Goal: Task Accomplishment & Management: Manage account settings

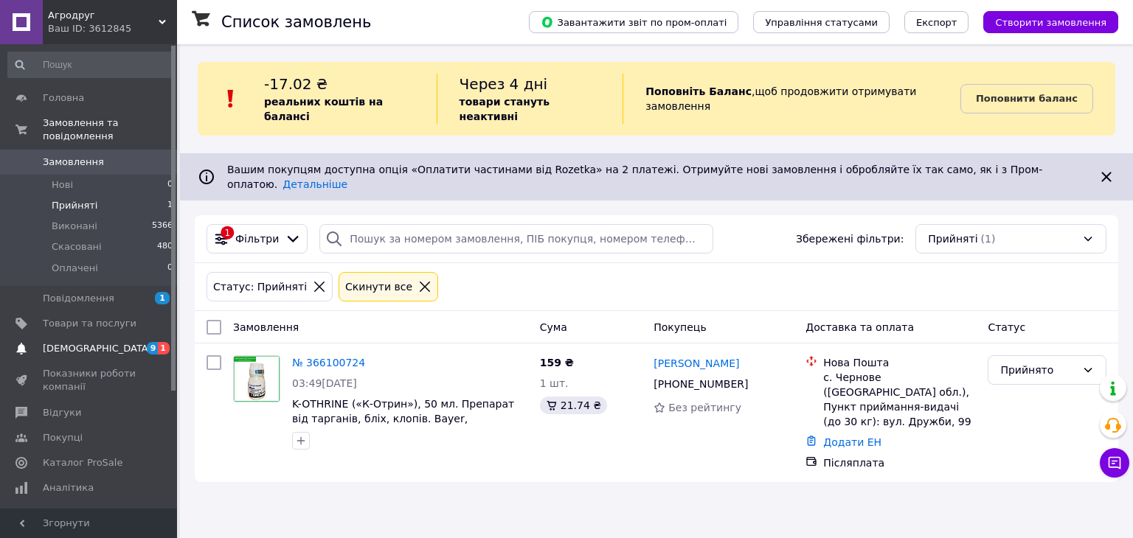
click at [99, 342] on span "[DEMOGRAPHIC_DATA]" at bounding box center [90, 348] width 94 height 13
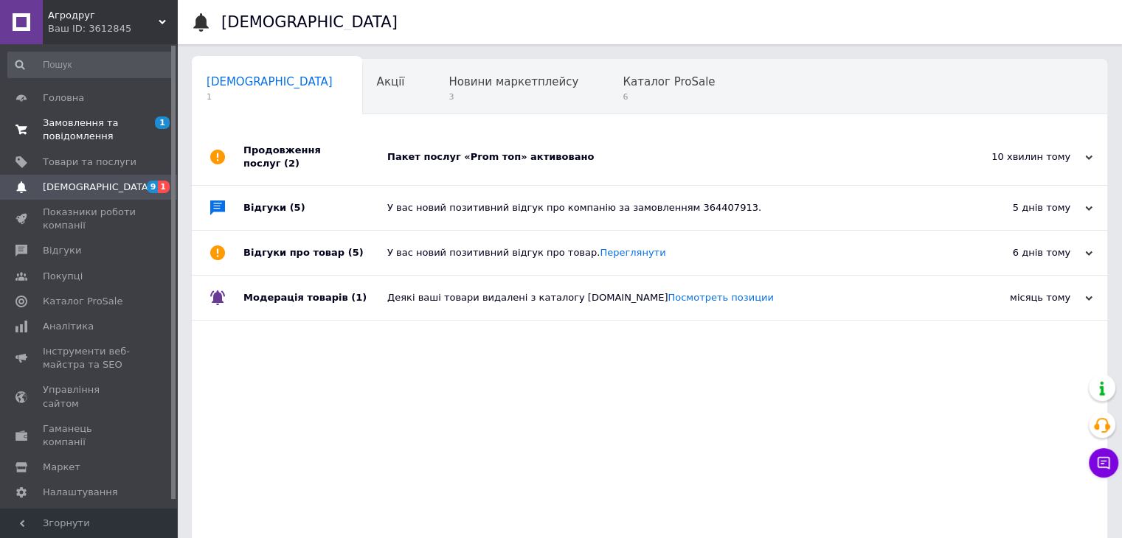
click at [86, 122] on span "Замовлення та повідомлення" at bounding box center [90, 130] width 94 height 27
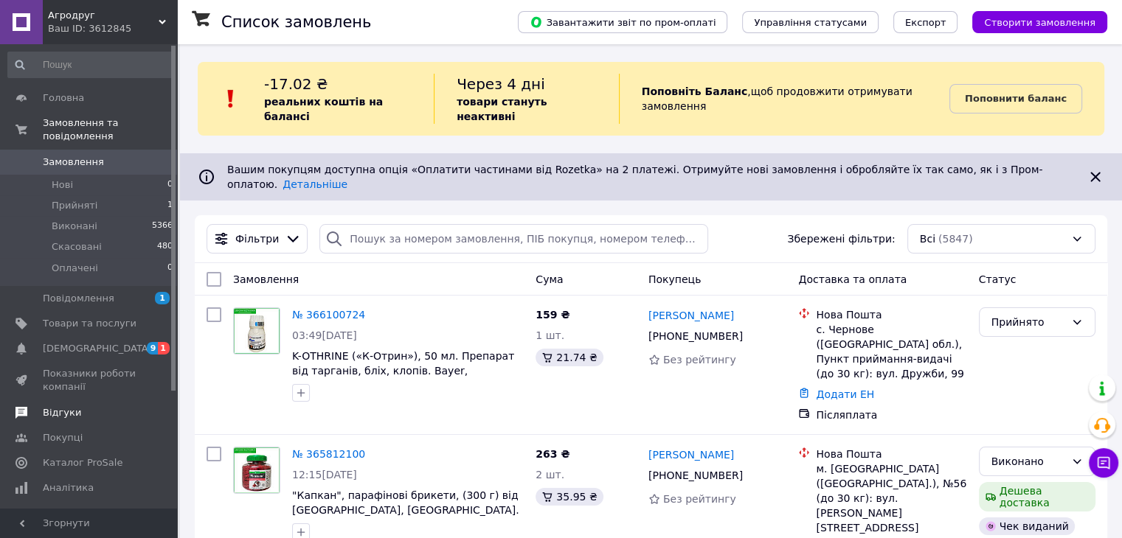
click at [62, 406] on span "Відгуки" at bounding box center [62, 412] width 38 height 13
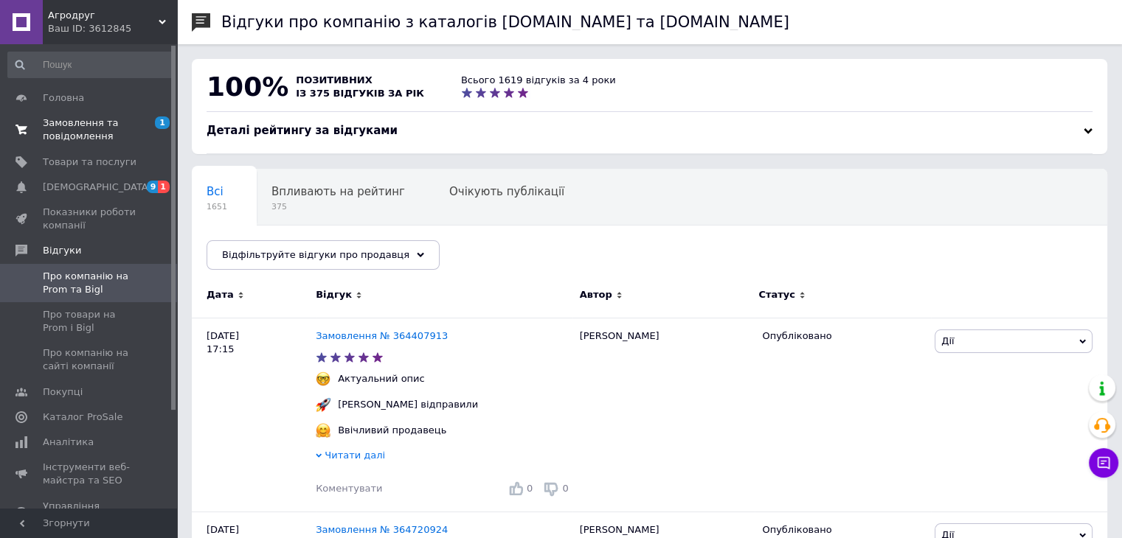
click at [60, 144] on link "Замовлення та повідомлення 1 0" at bounding box center [90, 130] width 181 height 38
